Goal: Use online tool/utility

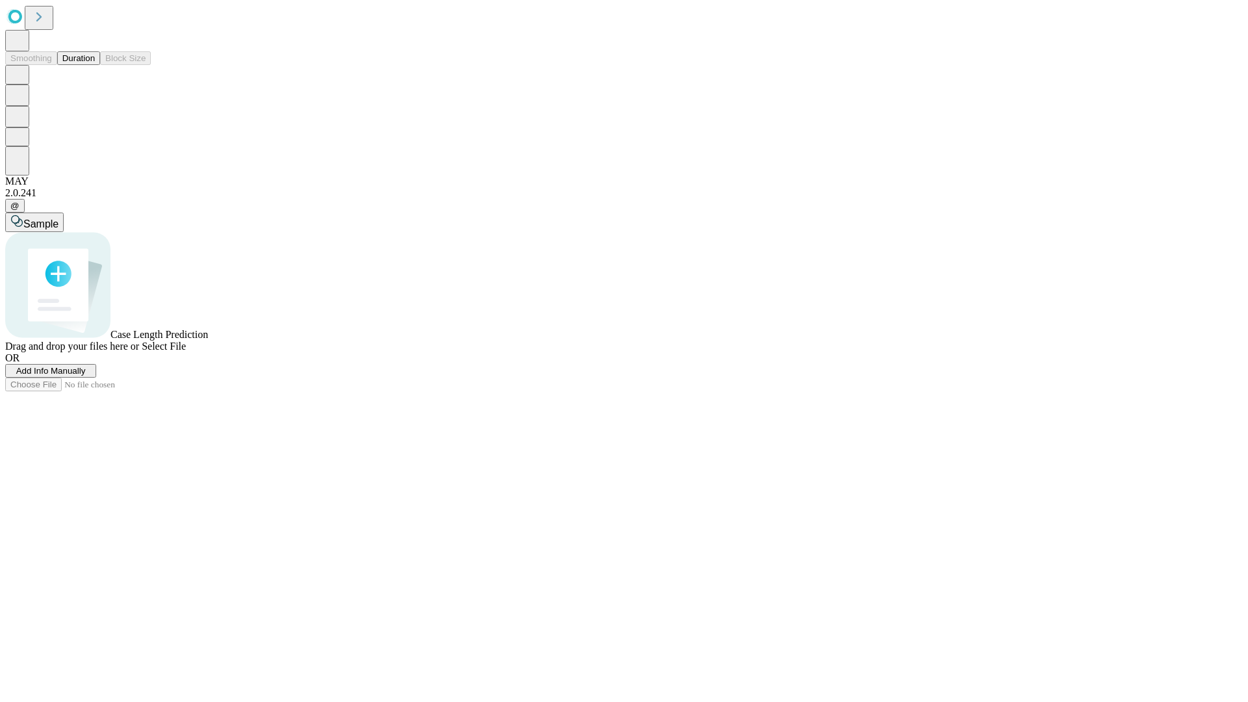
click at [95, 65] on button "Duration" at bounding box center [78, 58] width 43 height 14
click at [58, 218] on span "Sample" at bounding box center [40, 223] width 35 height 11
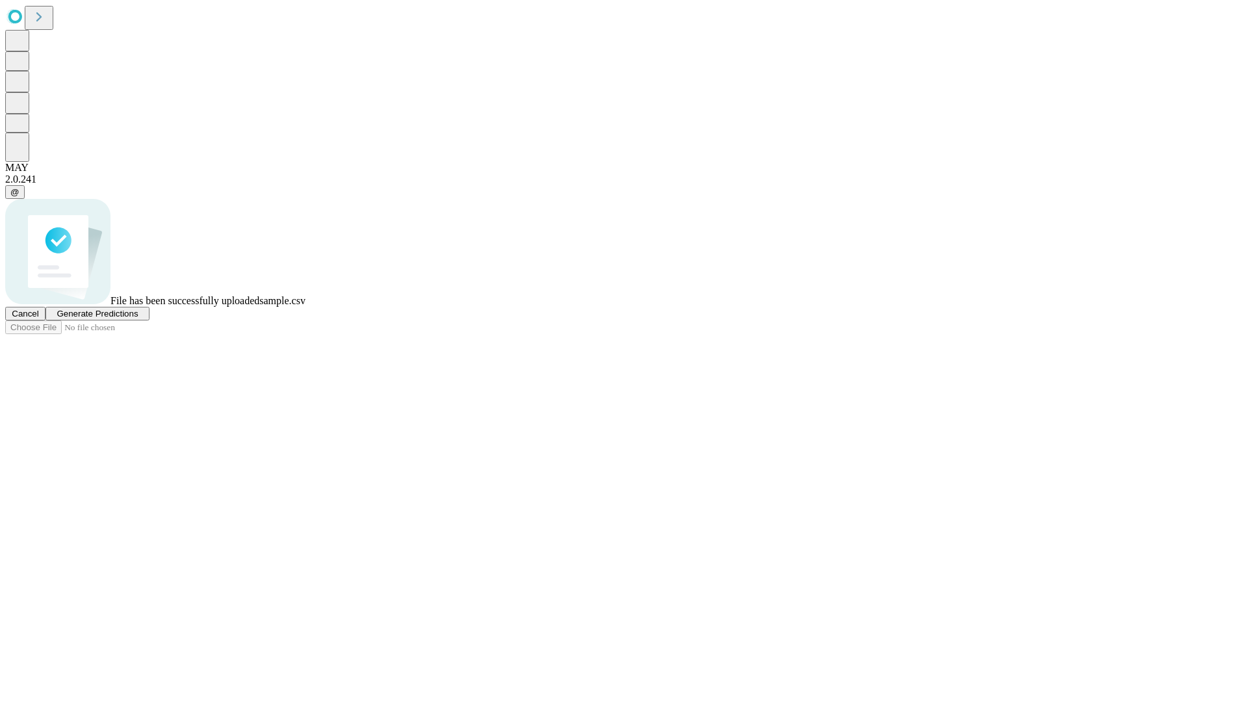
click at [138, 318] on span "Generate Predictions" at bounding box center [97, 314] width 81 height 10
